Goal: Information Seeking & Learning: Learn about a topic

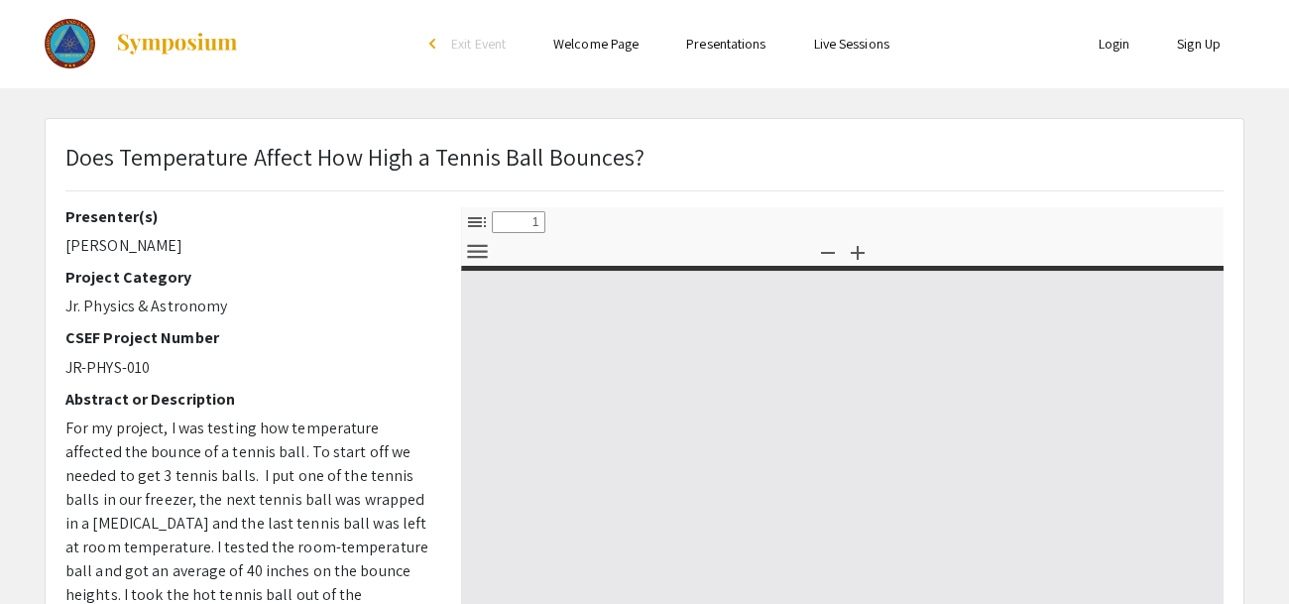
select select "custom"
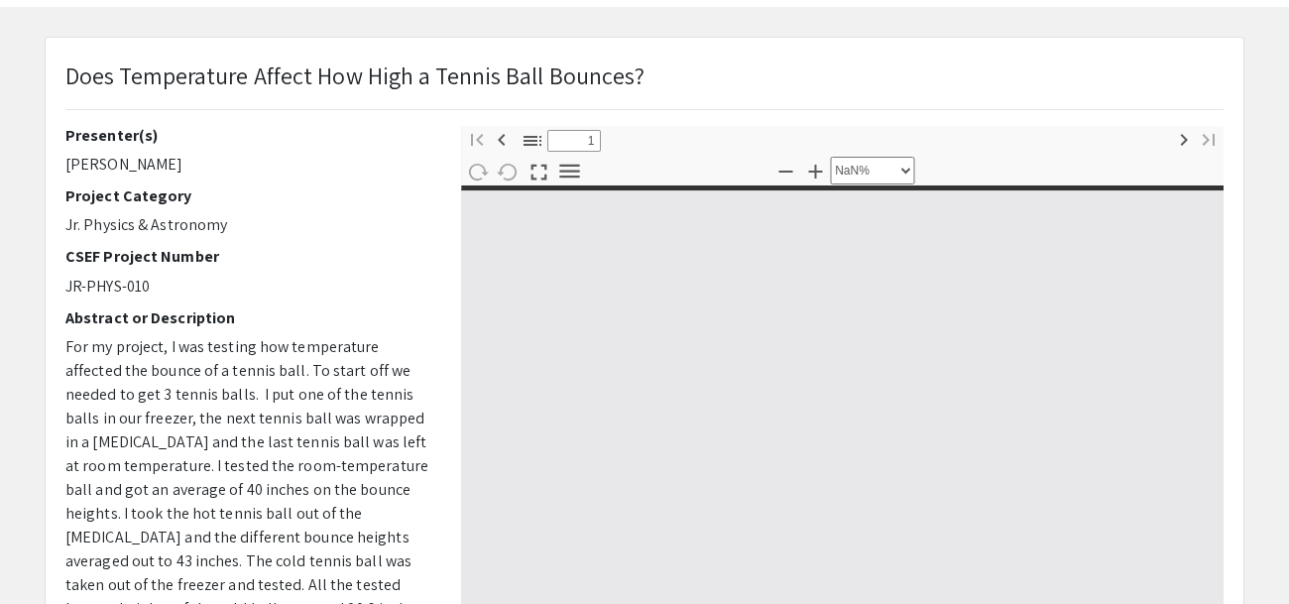
type input "0"
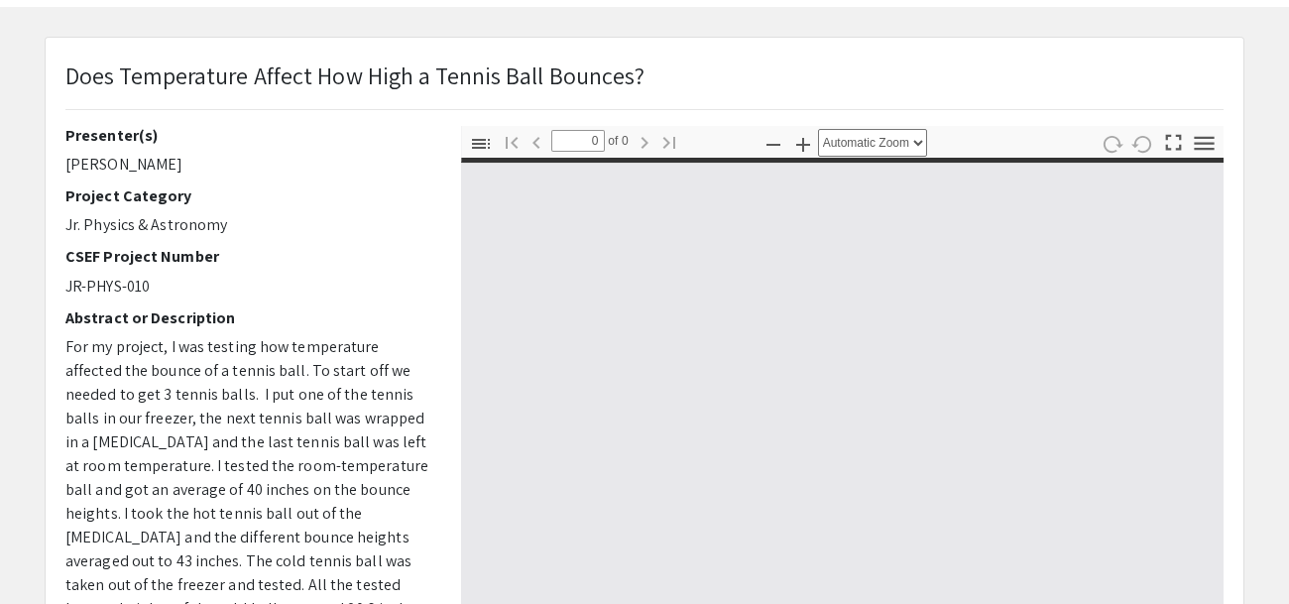
select select "custom"
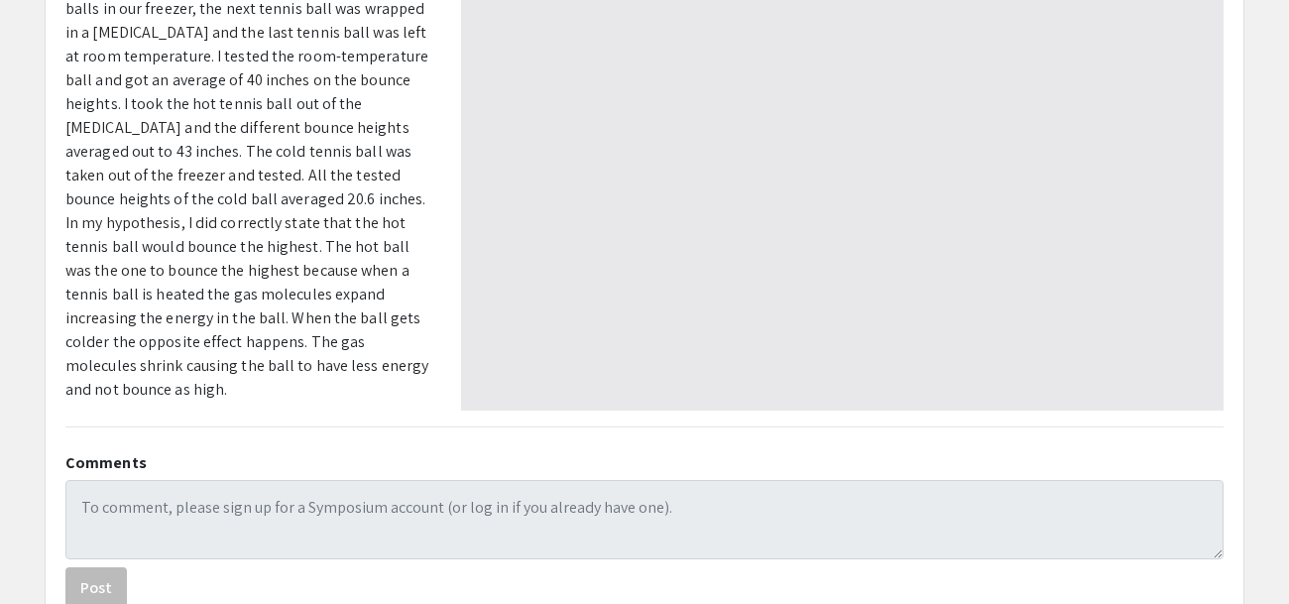
type input "1"
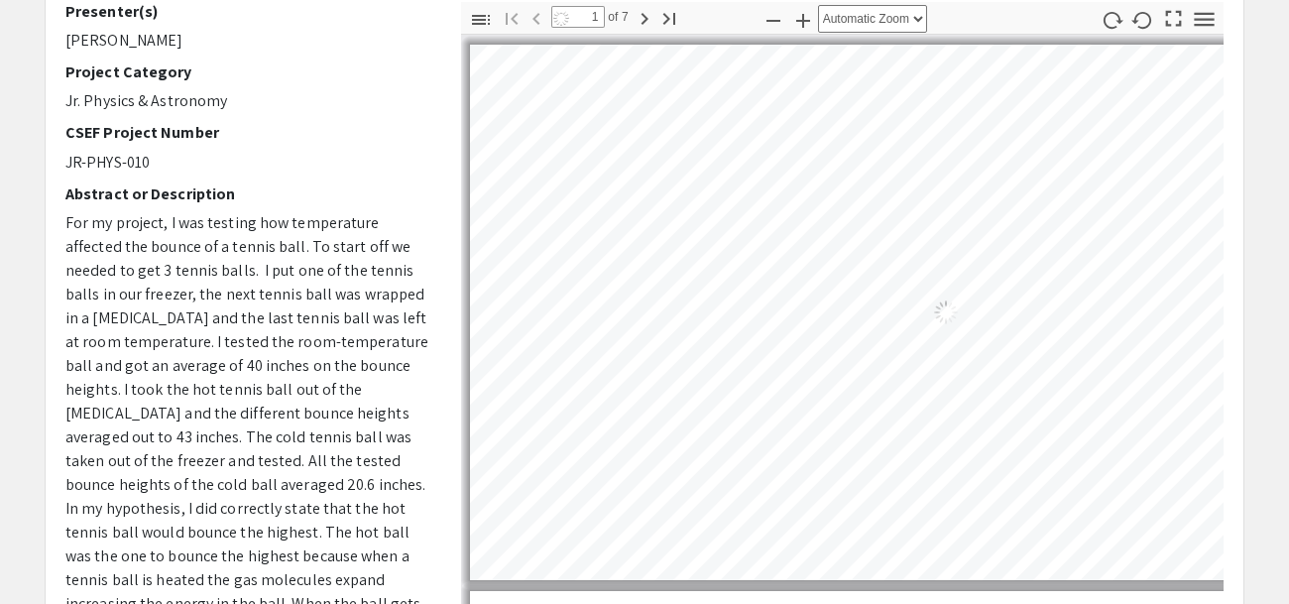
select select "auto"
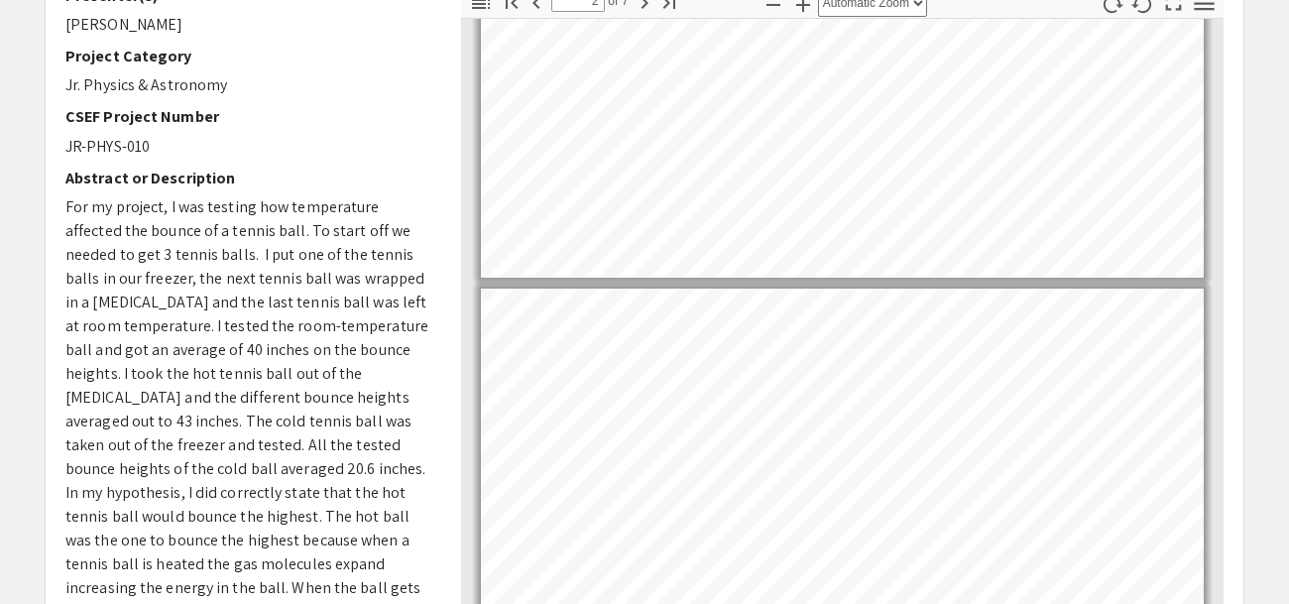
scroll to position [157, 0]
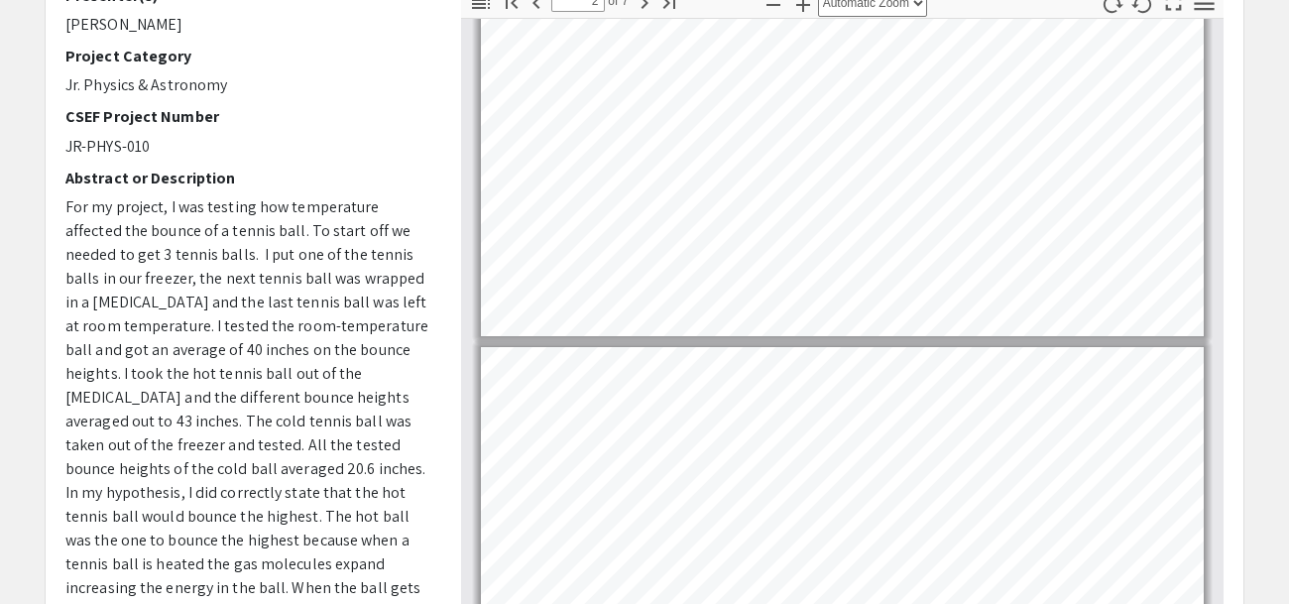
type input "3"
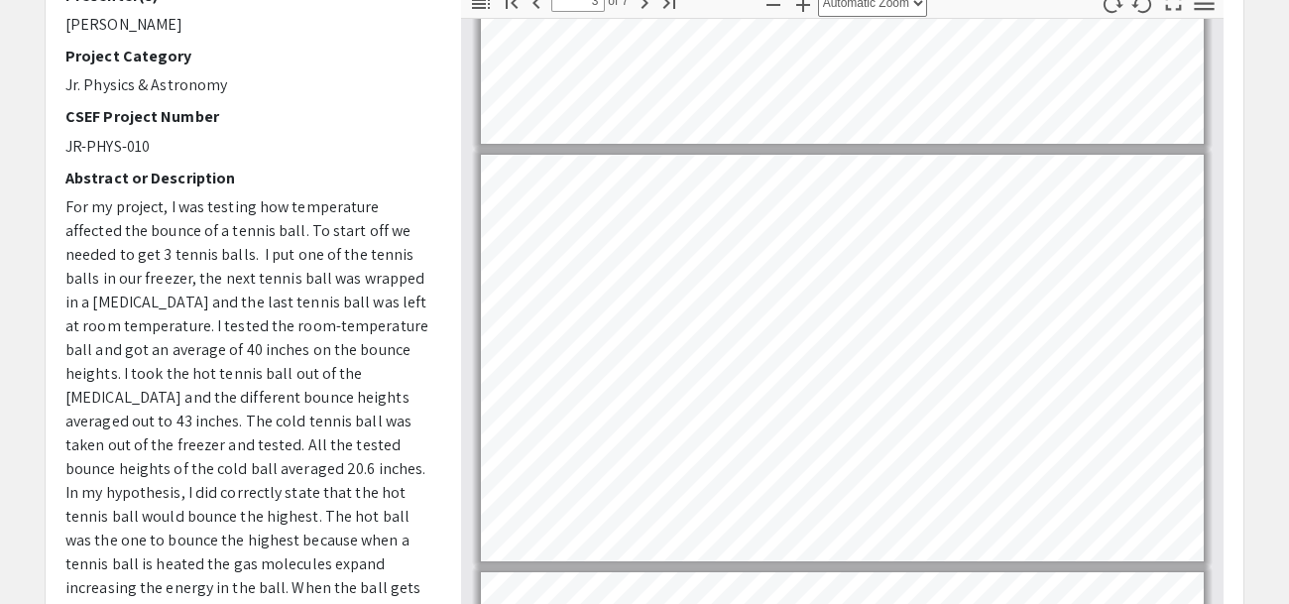
scroll to position [710, 0]
